Goal: Find specific page/section: Find specific page/section

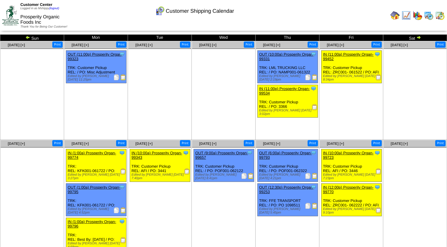
click at [417, 37] on img at bounding box center [419, 37] width 5 height 5
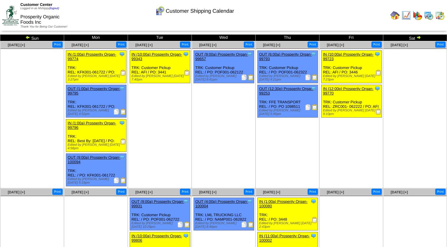
click at [419, 38] on img at bounding box center [419, 37] width 5 height 5
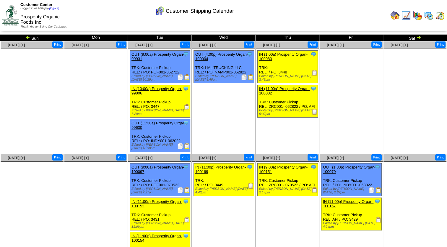
click at [417, 36] on img at bounding box center [419, 37] width 5 height 5
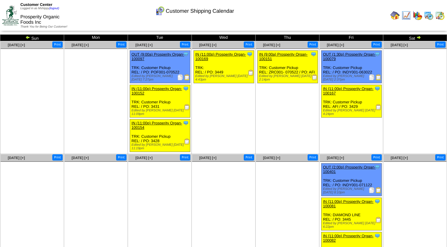
click at [26, 38] on img at bounding box center [27, 37] width 5 height 5
click at [25, 38] on img at bounding box center [27, 37] width 5 height 5
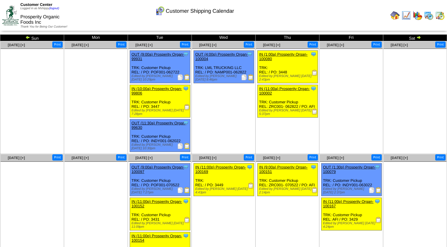
click at [26, 38] on img at bounding box center [27, 37] width 5 height 5
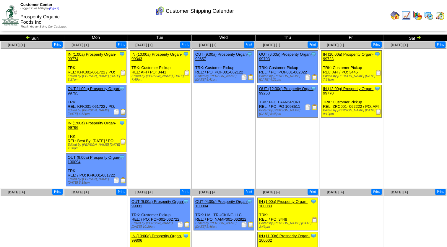
drag, startPoint x: 0, startPoint y: 0, endPoint x: 26, endPoint y: 38, distance: 46.4
click at [26, 38] on img at bounding box center [27, 37] width 5 height 5
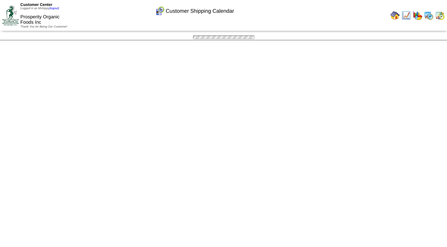
drag, startPoint x: 0, startPoint y: 0, endPoint x: 26, endPoint y: 38, distance: 46.4
click at [26, 38] on div "Customer Shipping Calendar Sun Mon Tue Wed Thu Fri [DATE] [+] Print 6" at bounding box center [223, 37] width 447 height 6
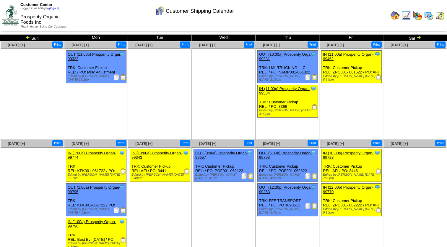
click at [26, 38] on img at bounding box center [27, 37] width 5 height 5
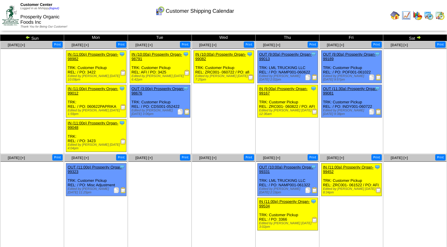
click at [186, 110] on img at bounding box center [187, 112] width 6 height 6
